Goal: Entertainment & Leisure: Browse casually

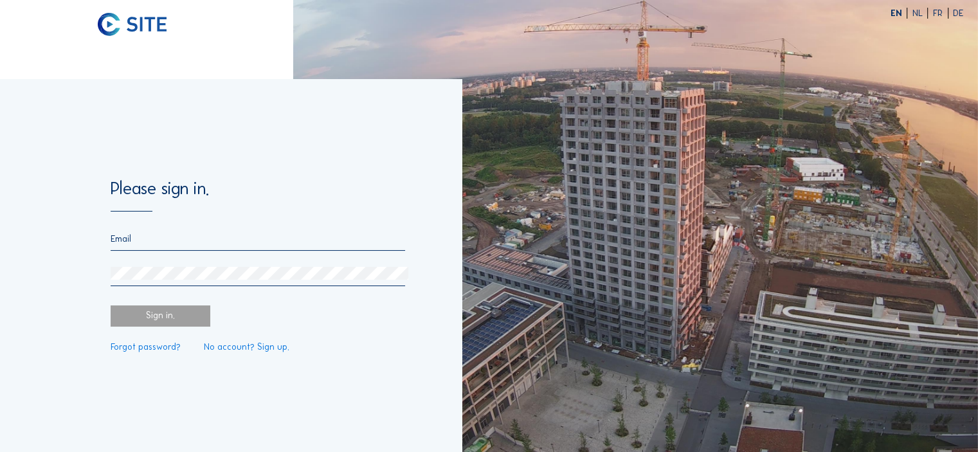
type input "[EMAIL_ADDRESS][DOMAIN_NAME]"
click at [183, 317] on div "Sign in." at bounding box center [161, 316] width 100 height 21
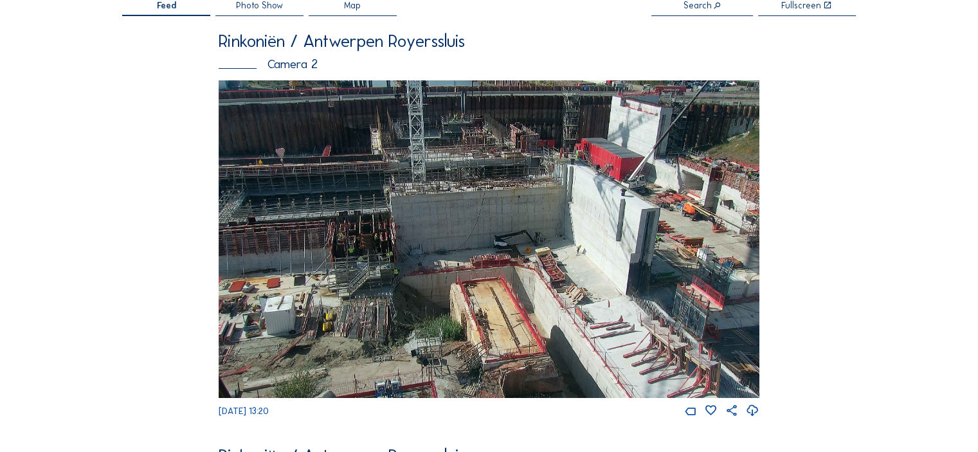
scroll to position [64, 0]
click at [620, 195] on img at bounding box center [489, 238] width 541 height 317
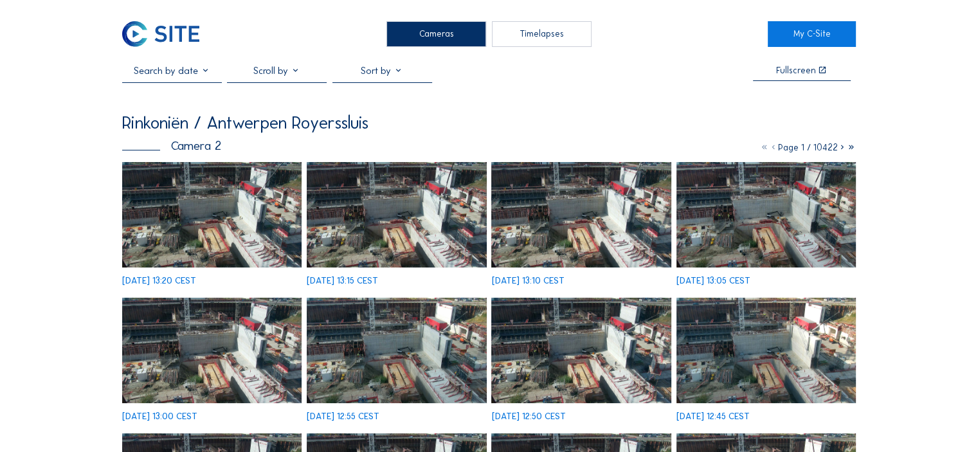
click at [388, 233] on img at bounding box center [396, 214] width 179 height 105
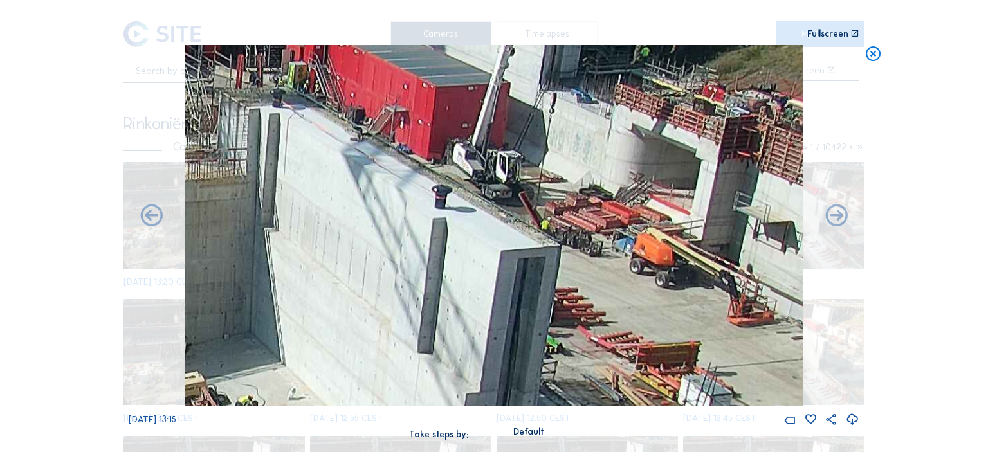
drag, startPoint x: 623, startPoint y: 197, endPoint x: 419, endPoint y: 223, distance: 205.4
click at [419, 223] on img at bounding box center [493, 225] width 617 height 361
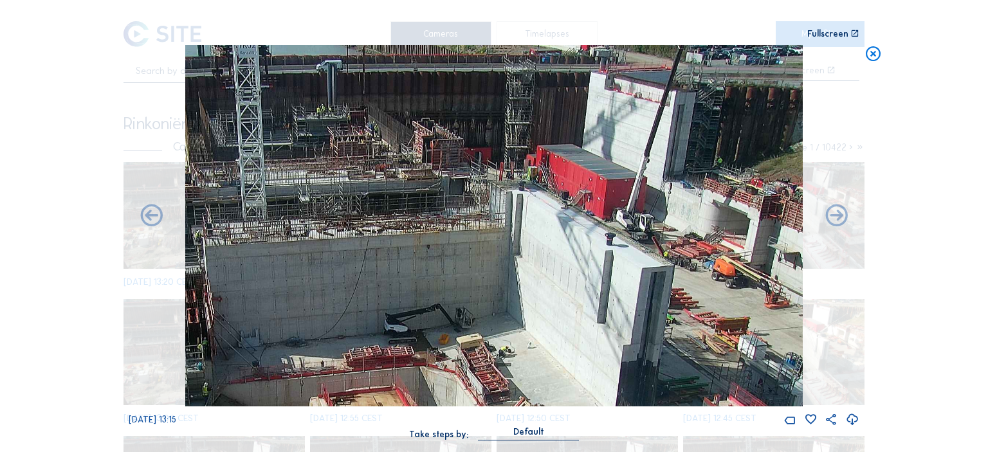
drag, startPoint x: 484, startPoint y: 195, endPoint x: 578, endPoint y: 272, distance: 121.6
click at [578, 272] on img at bounding box center [493, 225] width 617 height 361
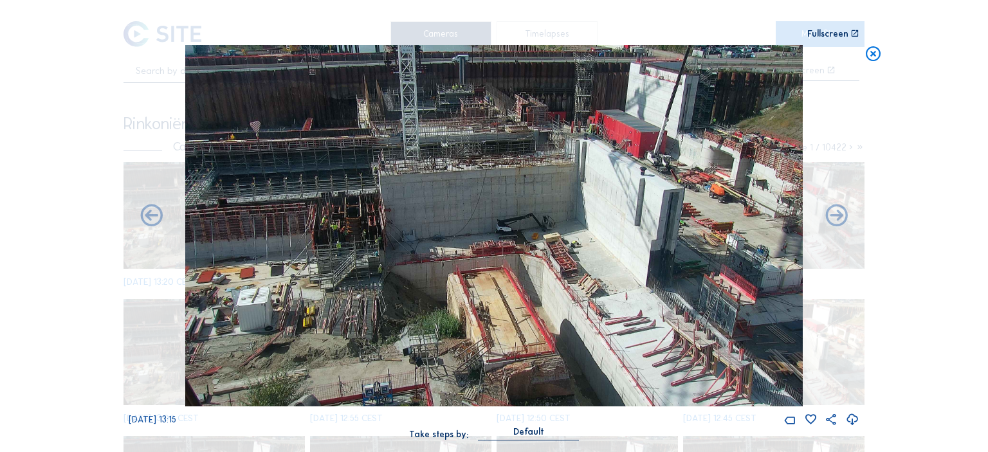
click at [592, 232] on img at bounding box center [493, 225] width 617 height 361
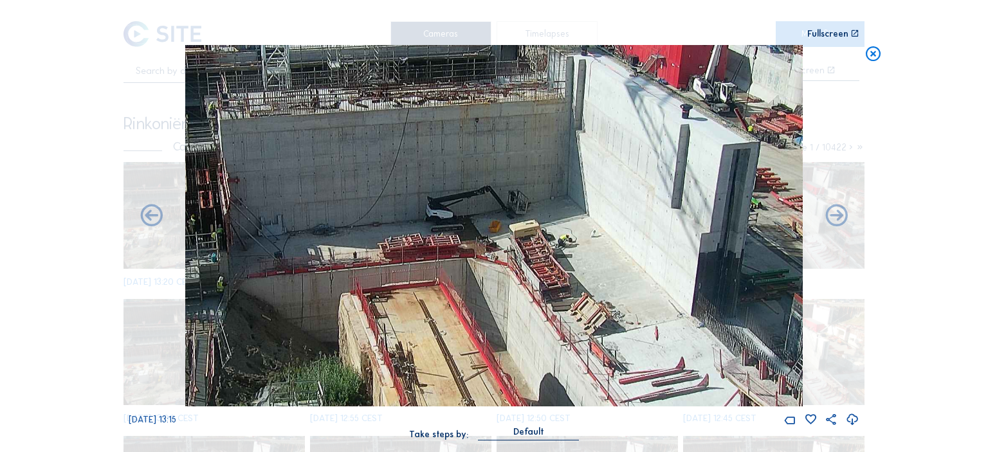
drag, startPoint x: 516, startPoint y: 275, endPoint x: 429, endPoint y: 170, distance: 136.0
click at [429, 170] on img at bounding box center [493, 225] width 617 height 361
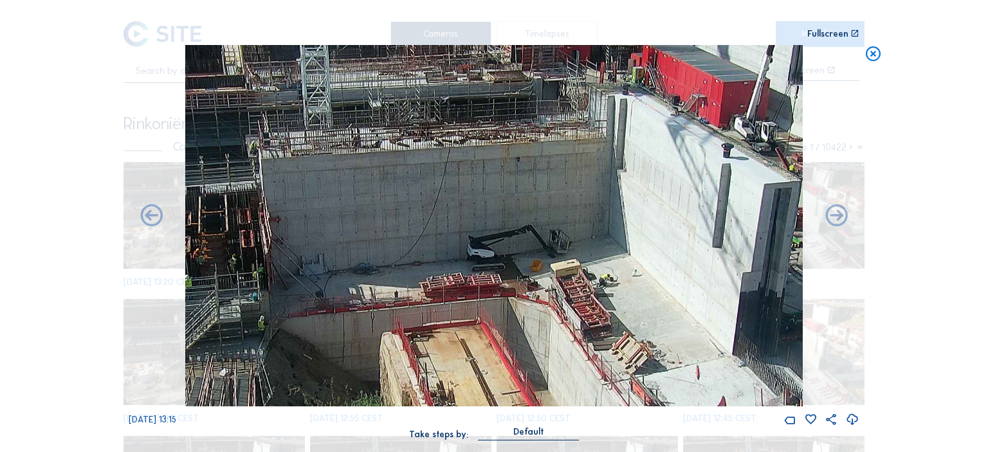
drag, startPoint x: 423, startPoint y: 170, endPoint x: 464, endPoint y: 209, distance: 56.9
click at [464, 209] on img at bounding box center [493, 225] width 617 height 361
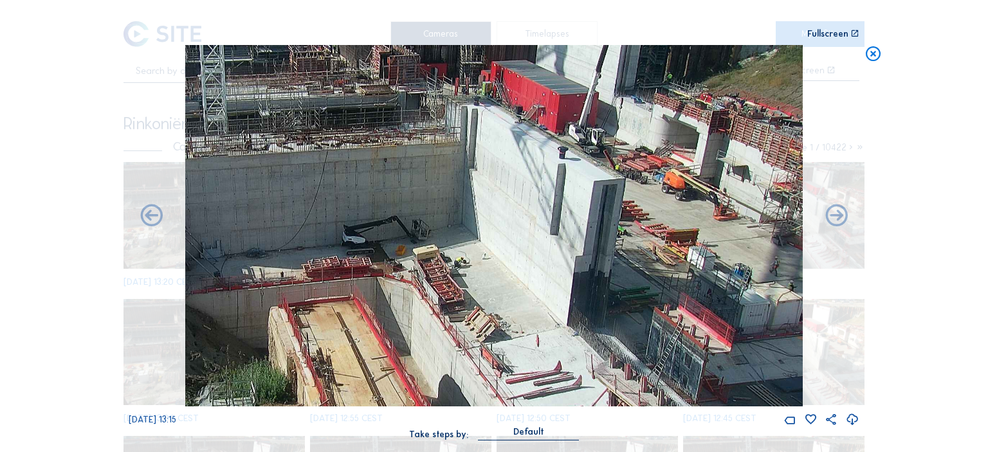
drag, startPoint x: 380, startPoint y: 192, endPoint x: 360, endPoint y: 293, distance: 102.3
click at [360, 293] on img at bounding box center [493, 225] width 617 height 361
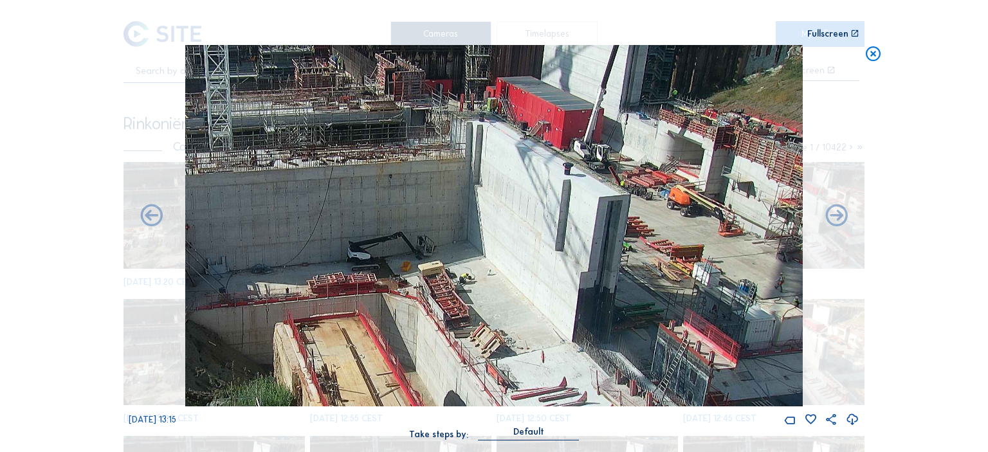
drag, startPoint x: 528, startPoint y: 286, endPoint x: 476, endPoint y: 251, distance: 62.6
click at [401, 331] on img at bounding box center [493, 225] width 617 height 361
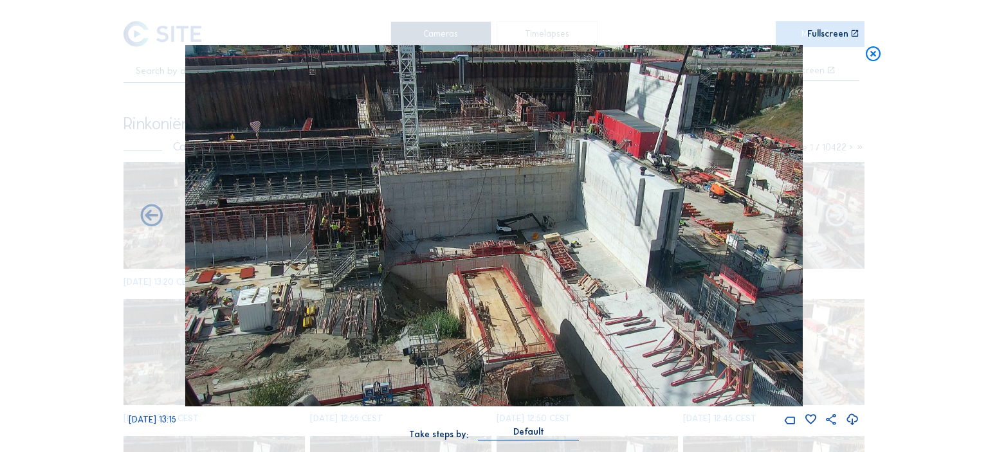
click at [841, 218] on icon at bounding box center [836, 216] width 26 height 26
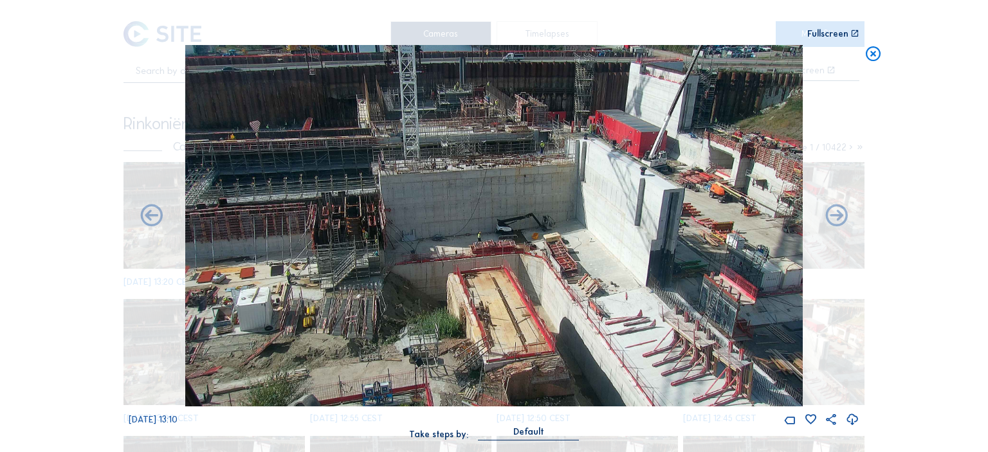
click at [873, 54] on icon at bounding box center [872, 54] width 17 height 18
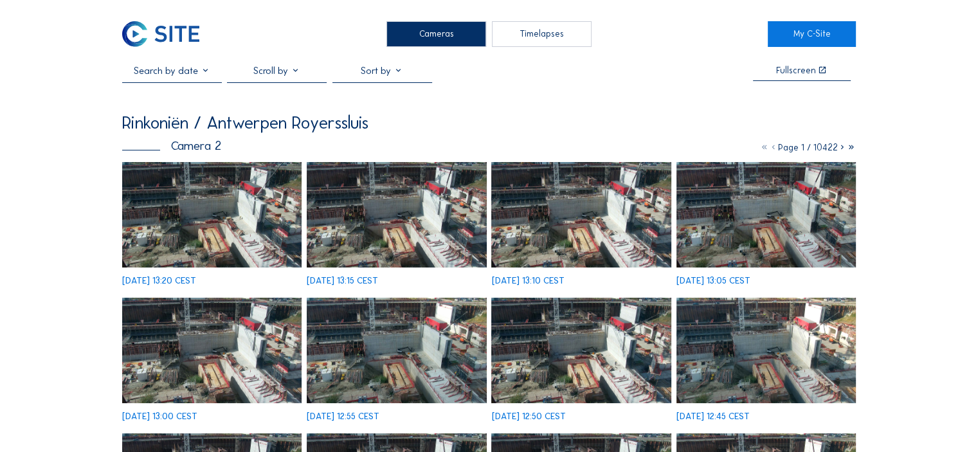
click at [408, 41] on div "Cameras" at bounding box center [437, 34] width 100 height 26
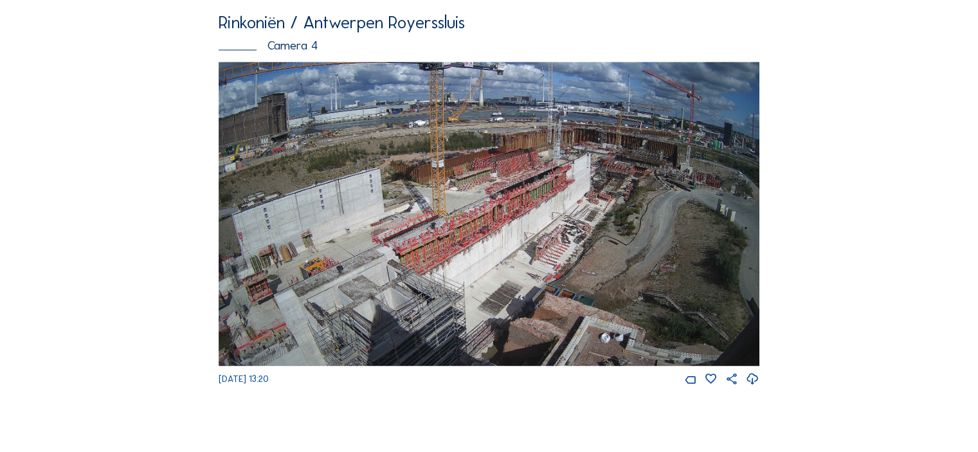
scroll to position [1716, 0]
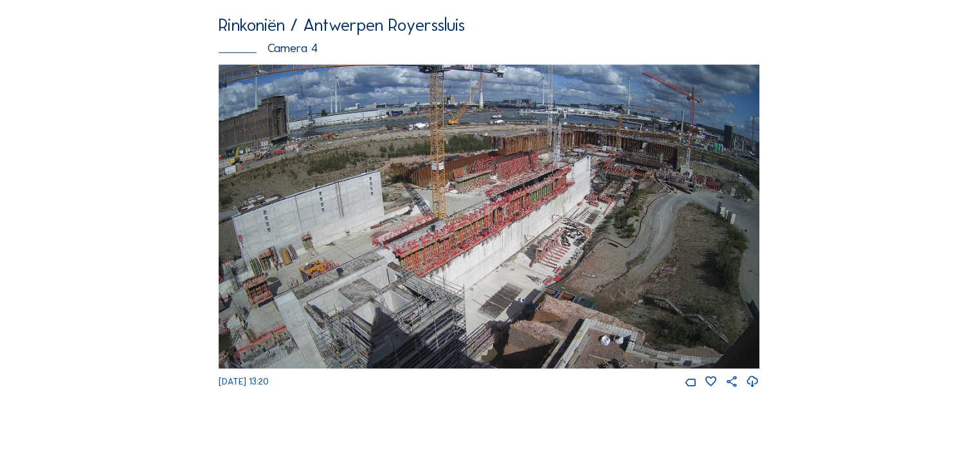
click at [397, 228] on img at bounding box center [489, 216] width 541 height 304
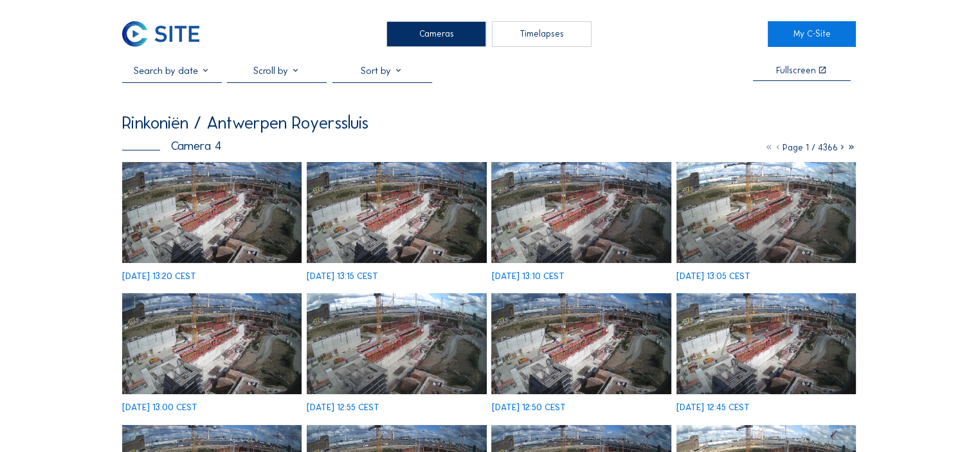
click at [394, 228] on img at bounding box center [396, 212] width 179 height 101
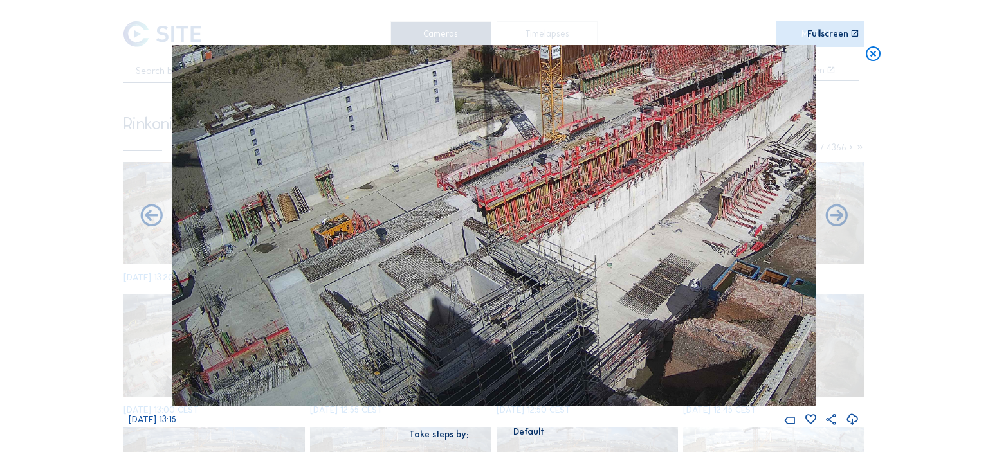
drag, startPoint x: 270, startPoint y: 315, endPoint x: 439, endPoint y: 181, distance: 216.1
click at [438, 181] on img at bounding box center [493, 225] width 643 height 361
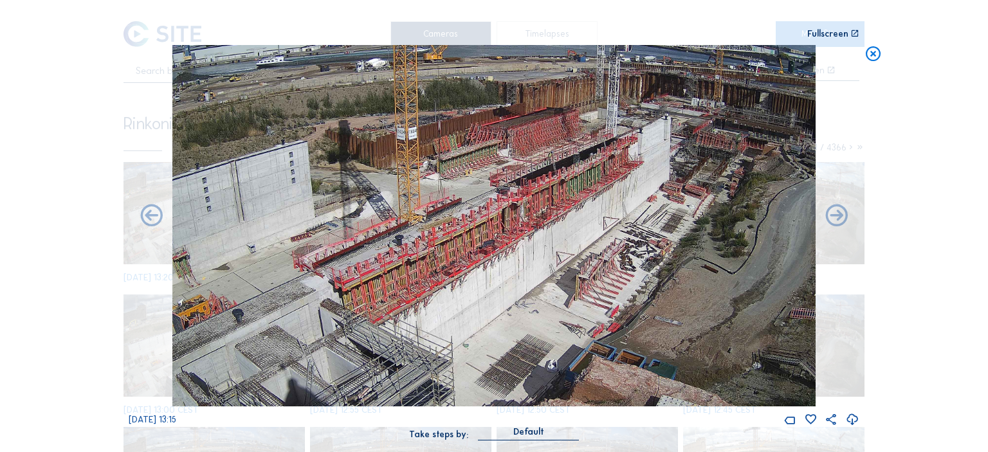
drag, startPoint x: 604, startPoint y: 223, endPoint x: 536, endPoint y: 250, distance: 73.3
click at [536, 250] on img at bounding box center [493, 225] width 643 height 361
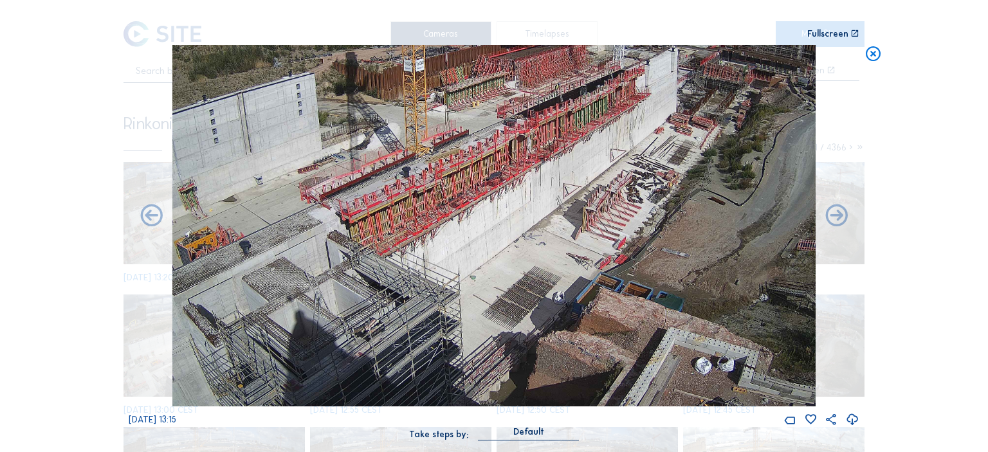
drag, startPoint x: 538, startPoint y: 241, endPoint x: 541, endPoint y: 163, distance: 78.5
click at [541, 164] on img at bounding box center [493, 225] width 643 height 361
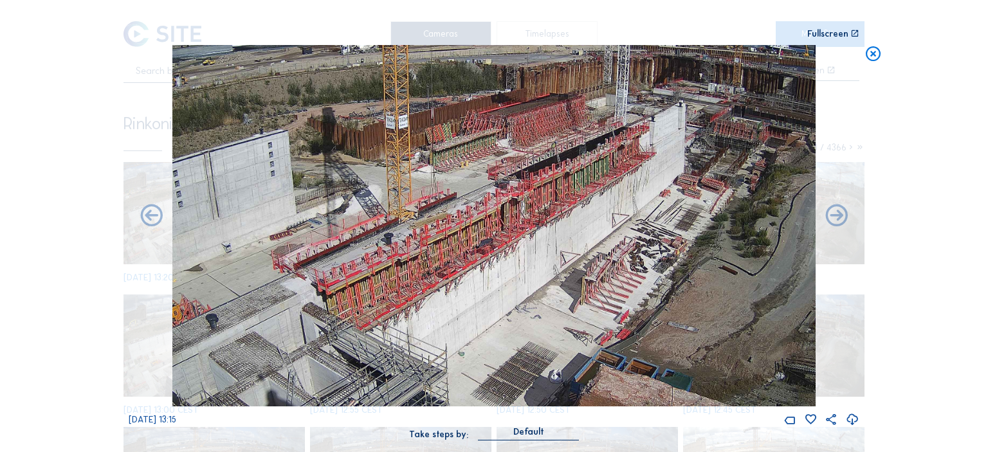
drag, startPoint x: 527, startPoint y: 226, endPoint x: 528, endPoint y: 280, distance: 53.4
click at [528, 280] on img at bounding box center [493, 225] width 643 height 361
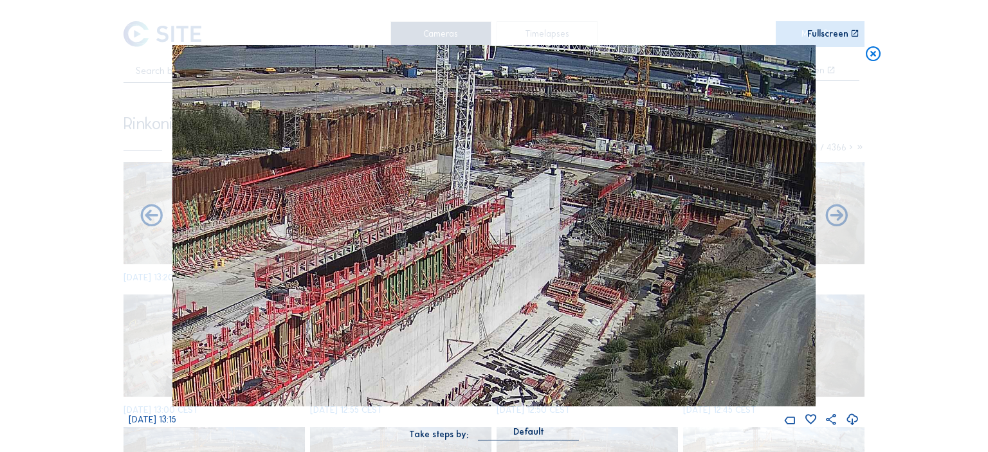
drag, startPoint x: 563, startPoint y: 125, endPoint x: 581, endPoint y: 185, distance: 62.3
click at [581, 185] on img at bounding box center [493, 225] width 643 height 361
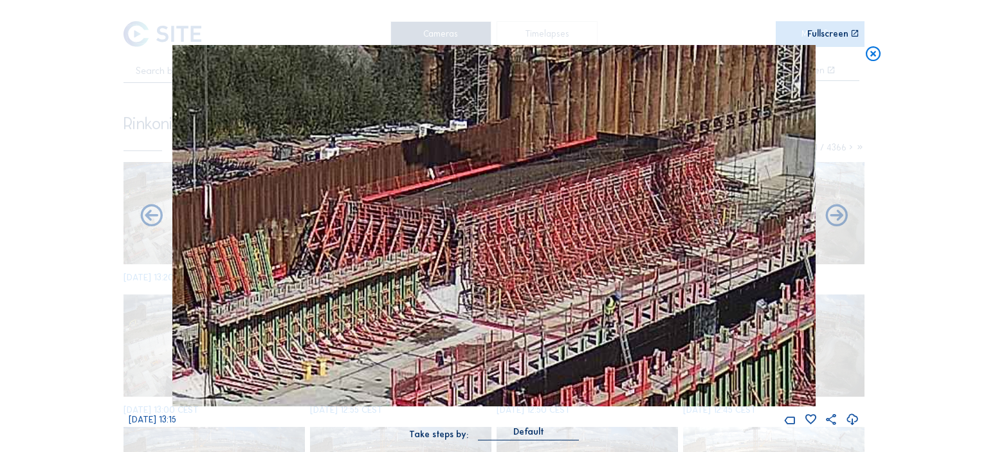
drag, startPoint x: 280, startPoint y: 213, endPoint x: 444, endPoint y: 249, distance: 167.3
click at [444, 249] on img at bounding box center [493, 225] width 643 height 361
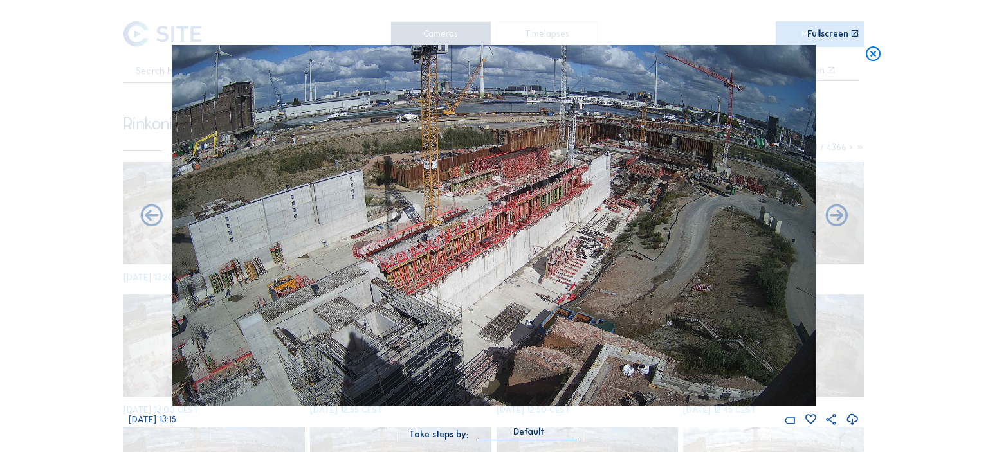
click at [875, 59] on icon at bounding box center [872, 54] width 17 height 18
